Goal: Task Accomplishment & Management: Complete application form

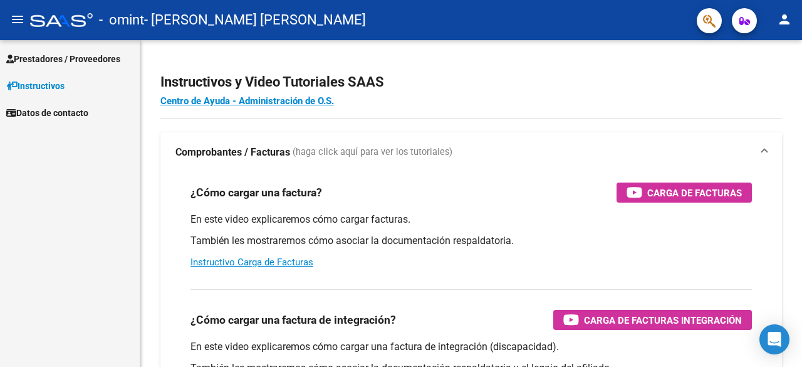
click at [117, 59] on span "Prestadores / Proveedores" at bounding box center [63, 59] width 114 height 14
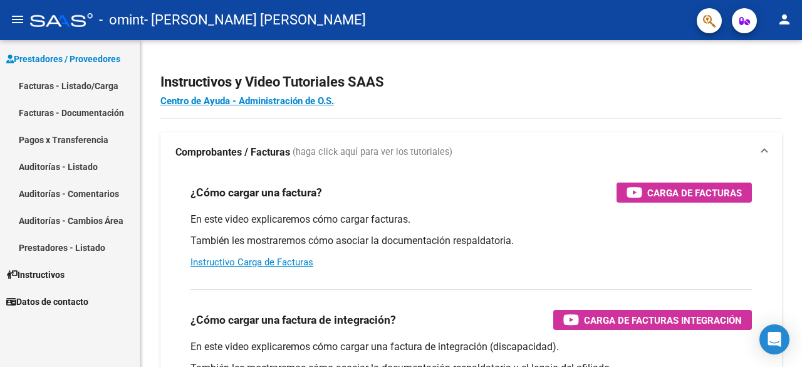
click at [106, 78] on link "Facturas - Listado/Carga" at bounding box center [70, 85] width 140 height 27
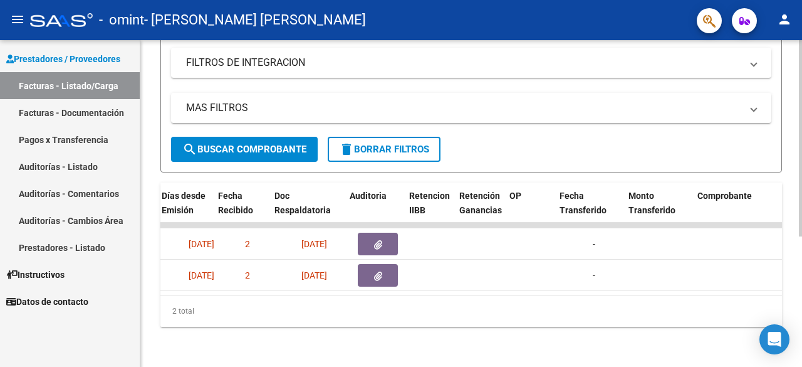
scroll to position [0, 528]
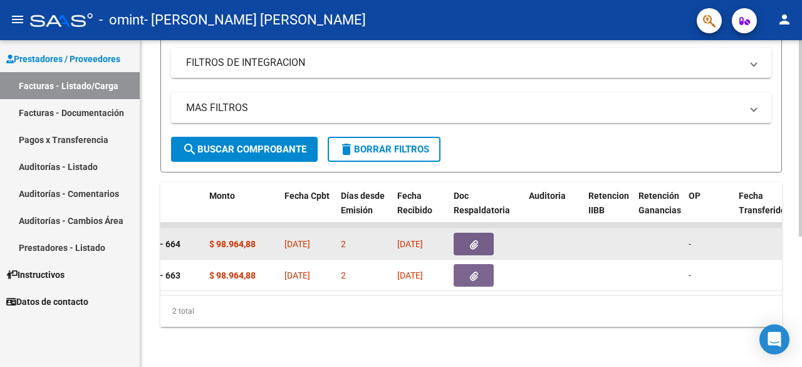
click at [481, 236] on button "button" at bounding box center [474, 243] width 40 height 23
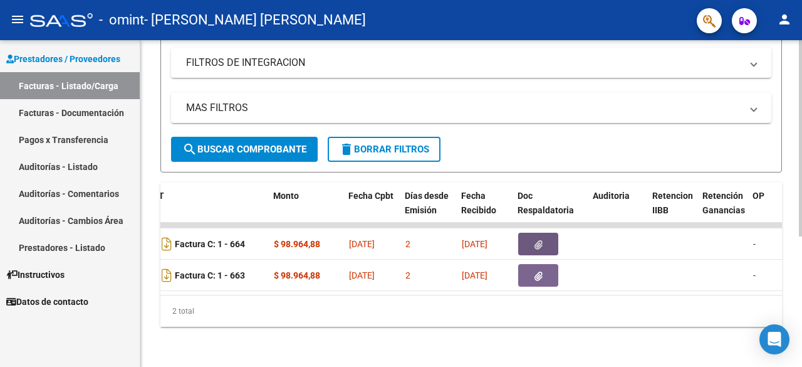
scroll to position [0, 477]
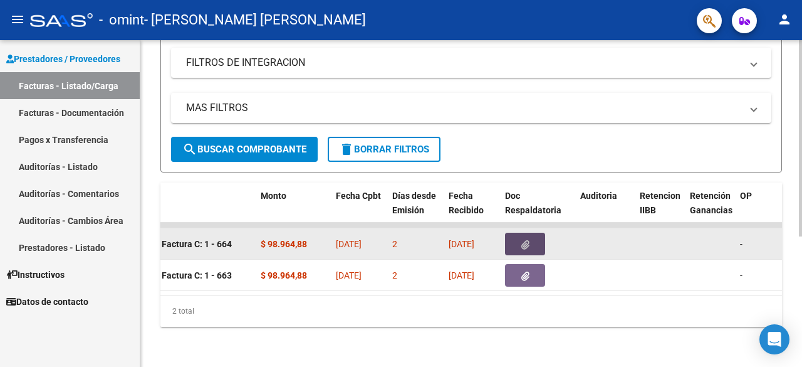
click at [535, 236] on button "button" at bounding box center [525, 243] width 40 height 23
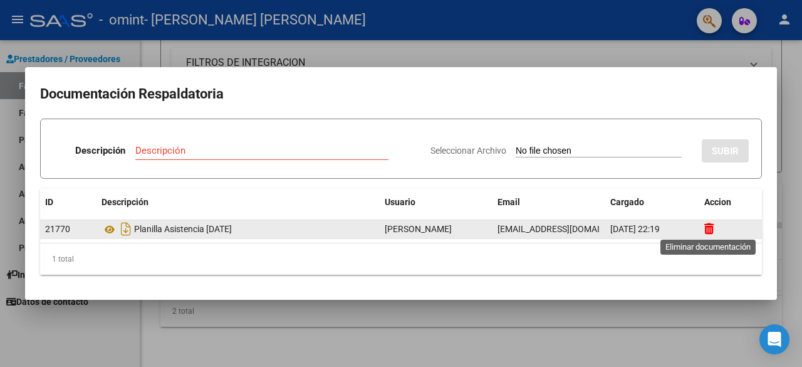
click at [706, 226] on icon at bounding box center [708, 228] width 9 height 12
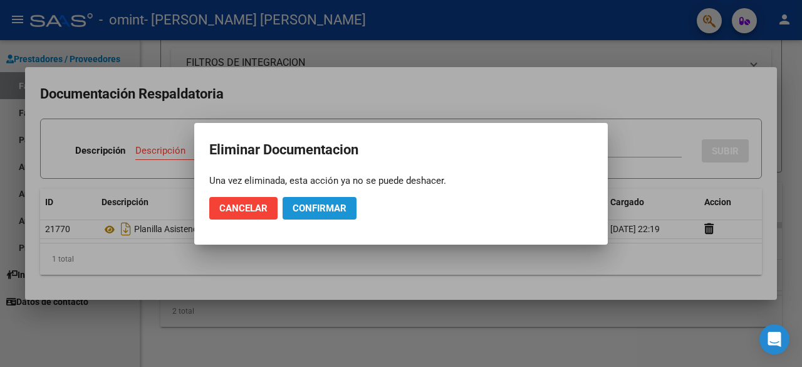
drag, startPoint x: 326, startPoint y: 209, endPoint x: 301, endPoint y: 210, distance: 25.1
click at [326, 209] on span "Confirmar" at bounding box center [320, 207] width 54 height 11
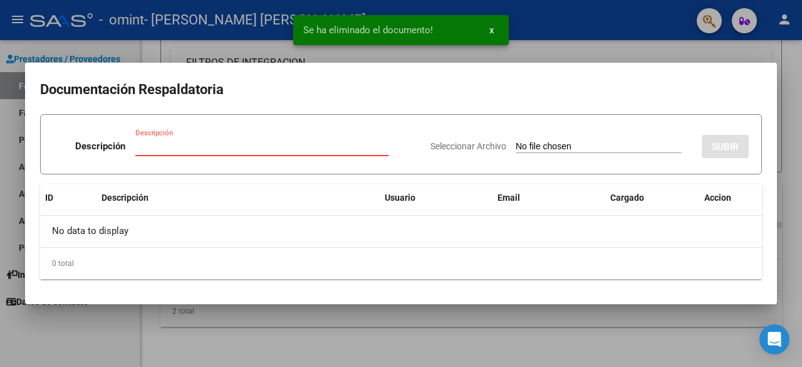
click at [182, 147] on input "Descripción" at bounding box center [261, 145] width 253 height 11
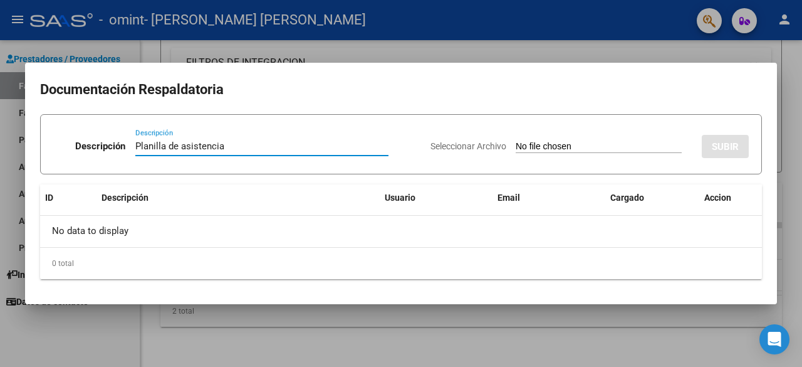
type input "Planilla de asistencia"
click at [652, 148] on input "Seleccionar Archivo" at bounding box center [599, 147] width 166 height 12
type input "C:\fakepath\planilla asistencia julio.pdf"
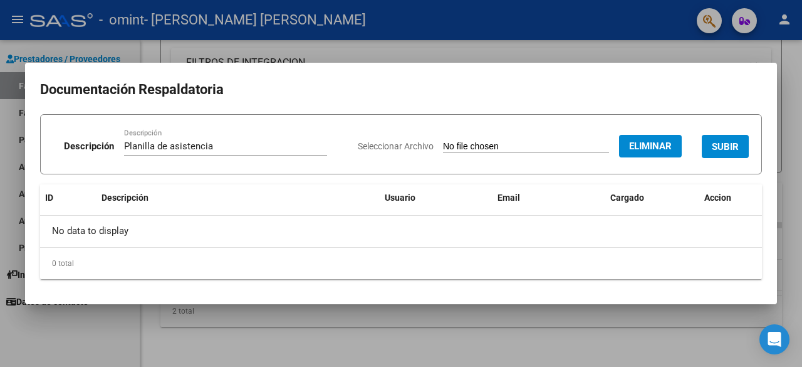
click at [729, 147] on span "SUBIR" at bounding box center [725, 146] width 27 height 11
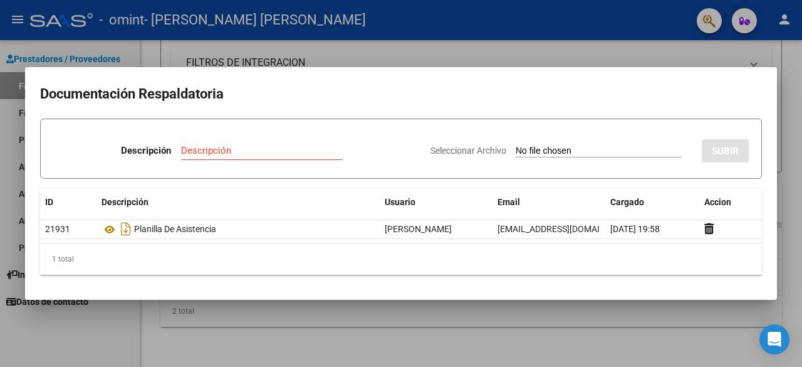
click at [454, 52] on div at bounding box center [401, 183] width 802 height 367
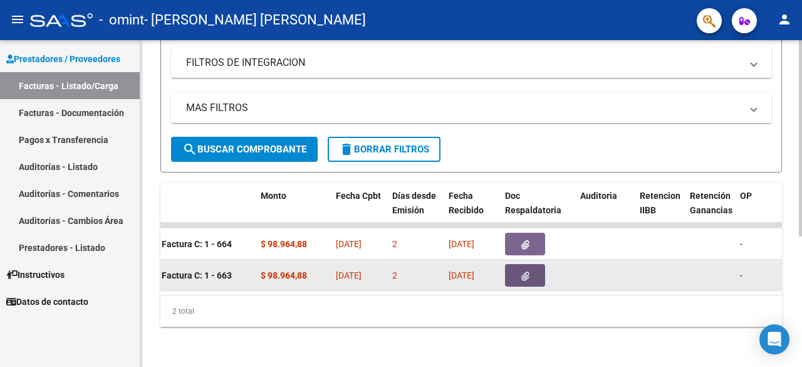
click at [521, 271] on icon "button" at bounding box center [525, 275] width 8 height 9
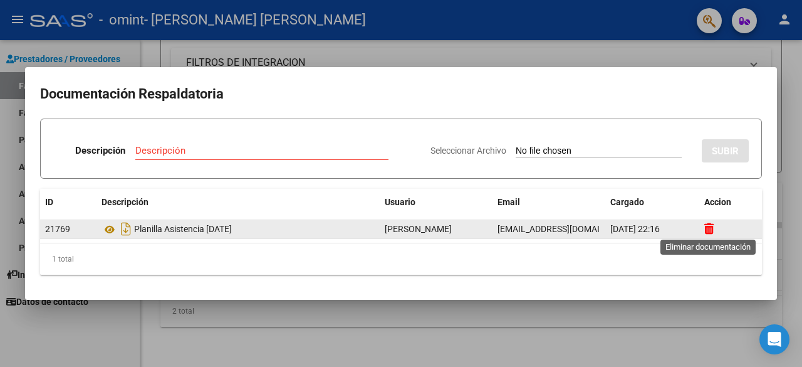
click at [712, 231] on icon at bounding box center [708, 228] width 9 height 12
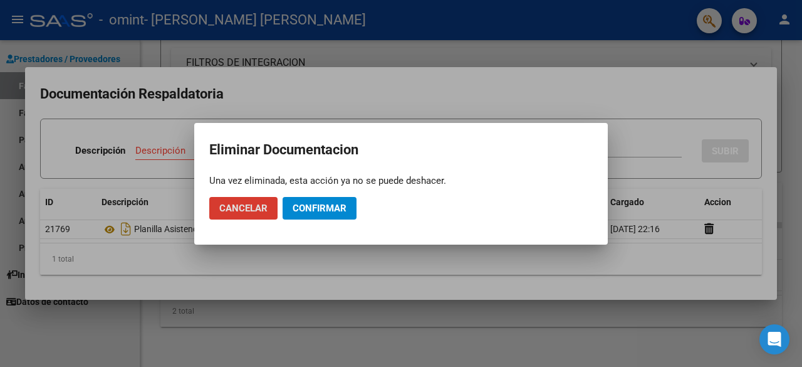
click at [335, 209] on span "Confirmar" at bounding box center [320, 207] width 54 height 11
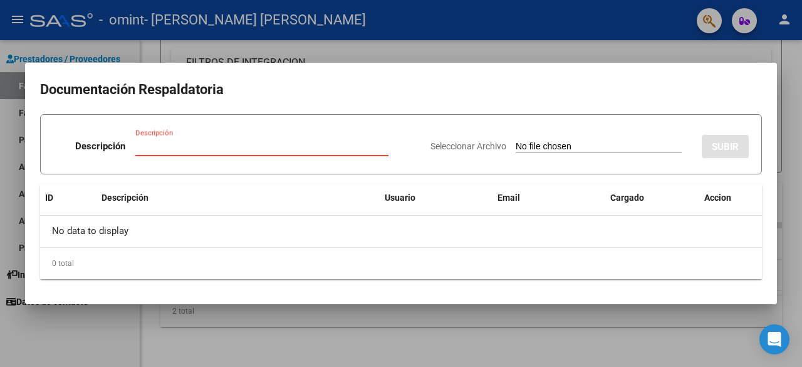
click at [199, 142] on input "Descripción" at bounding box center [261, 145] width 253 height 11
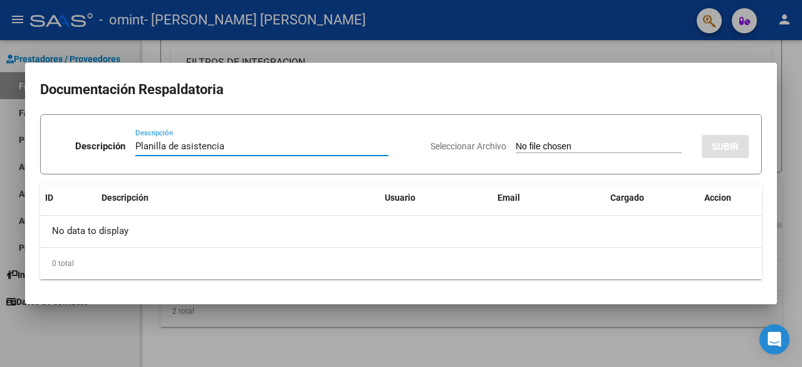
type input "Planilla de asistencia"
click at [571, 142] on input "Seleccionar Archivo" at bounding box center [599, 147] width 166 height 12
type input "C:\fakepath\Planilla de asistencia julio.pdf"
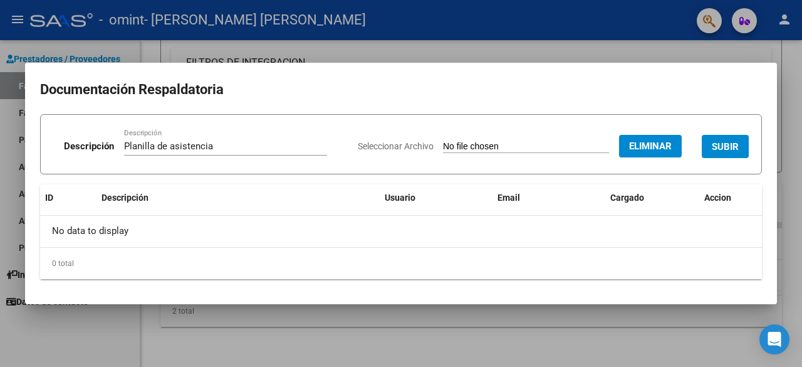
click at [739, 147] on button "SUBIR" at bounding box center [725, 146] width 47 height 23
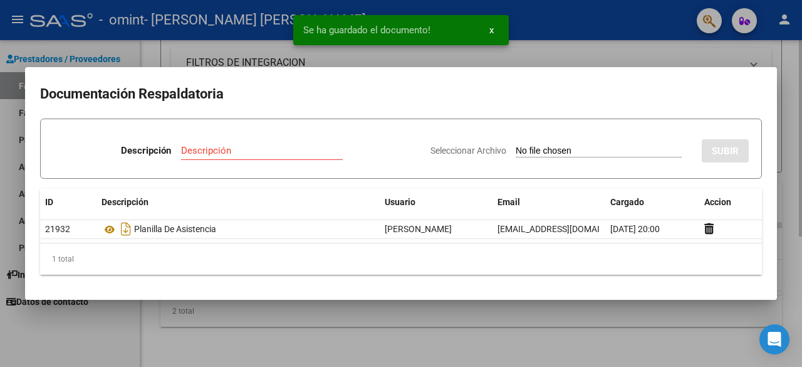
click at [578, 56] on div at bounding box center [401, 183] width 802 height 367
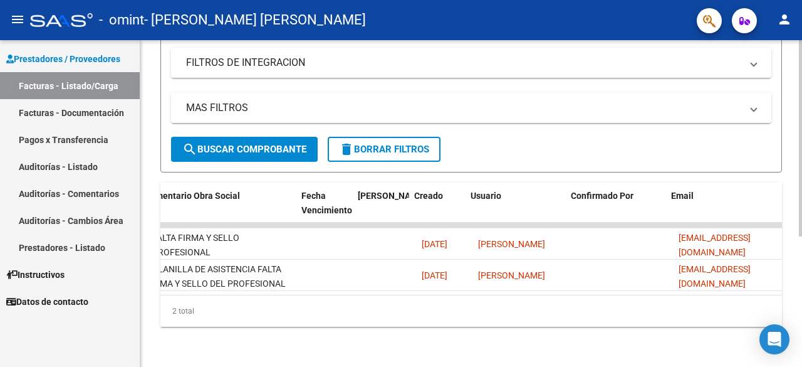
scroll to position [0, 2020]
